Goal: Navigation & Orientation: Find specific page/section

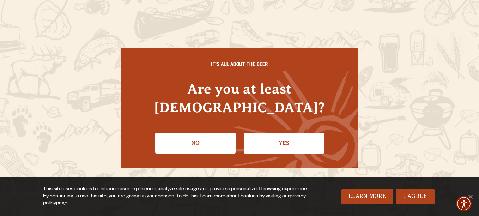
click at [279, 138] on link "Yes" at bounding box center [284, 143] width 80 height 20
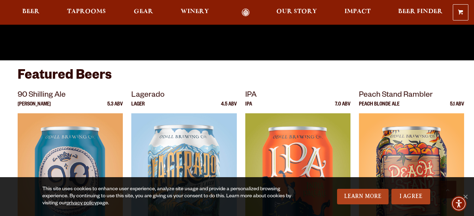
scroll to position [207, 0]
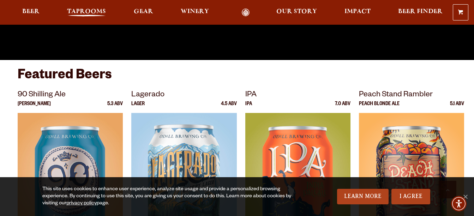
click at [96, 10] on span "Taprooms" at bounding box center [86, 12] width 39 height 6
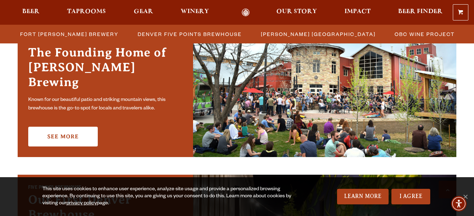
scroll to position [240, 0]
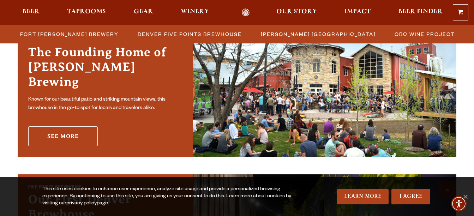
click at [76, 128] on link "See More" at bounding box center [63, 136] width 70 height 20
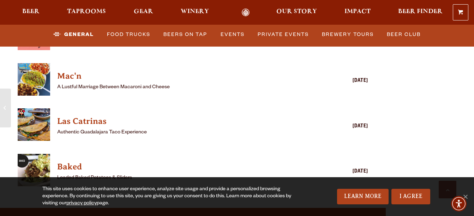
scroll to position [1951, 0]
